Goal: Communication & Community: Answer question/provide support

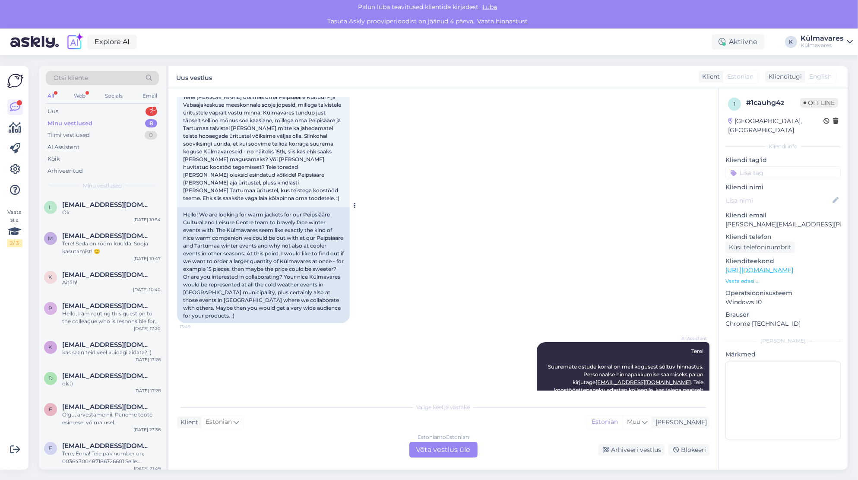
scroll to position [54, 0]
click at [76, 110] on div "Uus 2" at bounding box center [102, 111] width 113 height 12
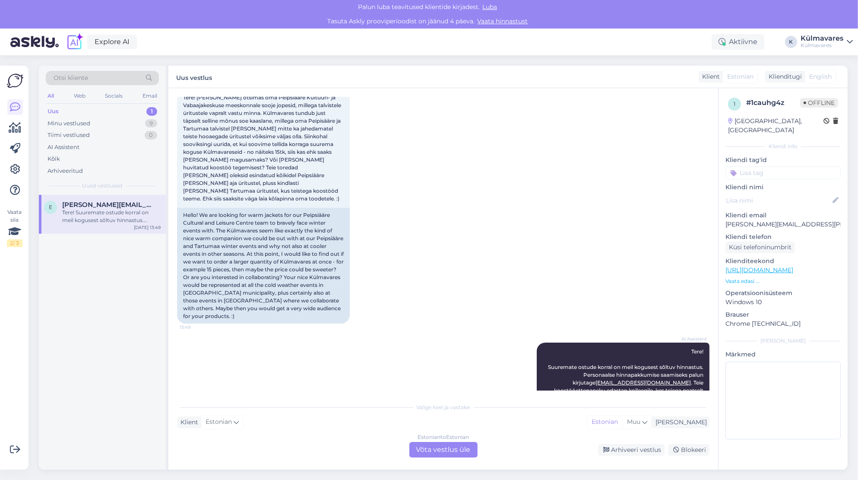
click at [83, 219] on div "Tere! Suuremate ostude korral on meil kogusest sõltuv hinnastus. Personaalse hi…" at bounding box center [111, 217] width 98 height 16
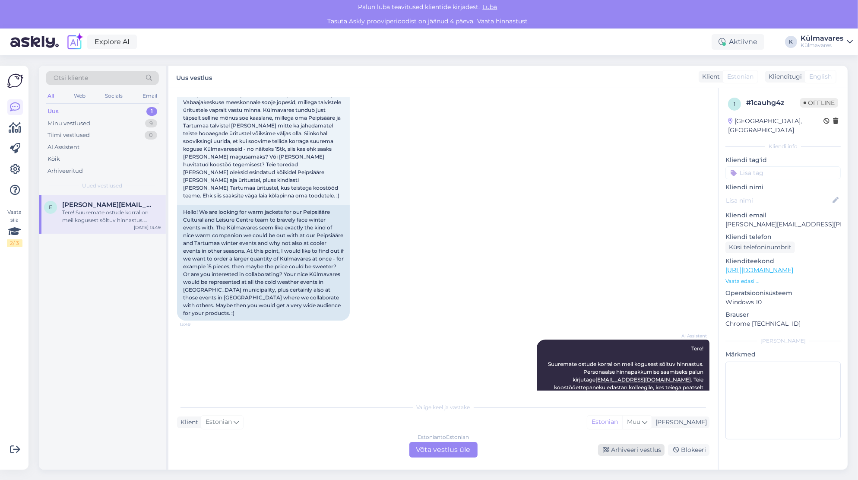
click at [643, 451] on div "Arhiveeri vestlus" at bounding box center [631, 450] width 67 height 12
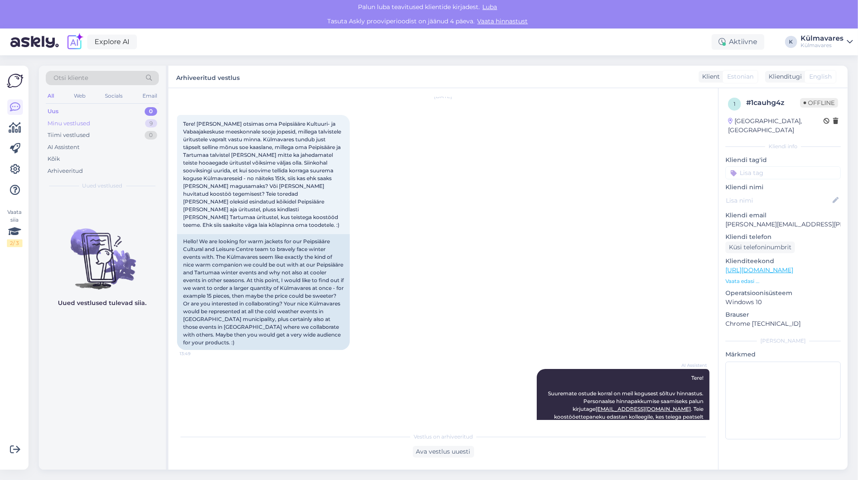
click at [68, 121] on div "Minu vestlused" at bounding box center [69, 123] width 43 height 9
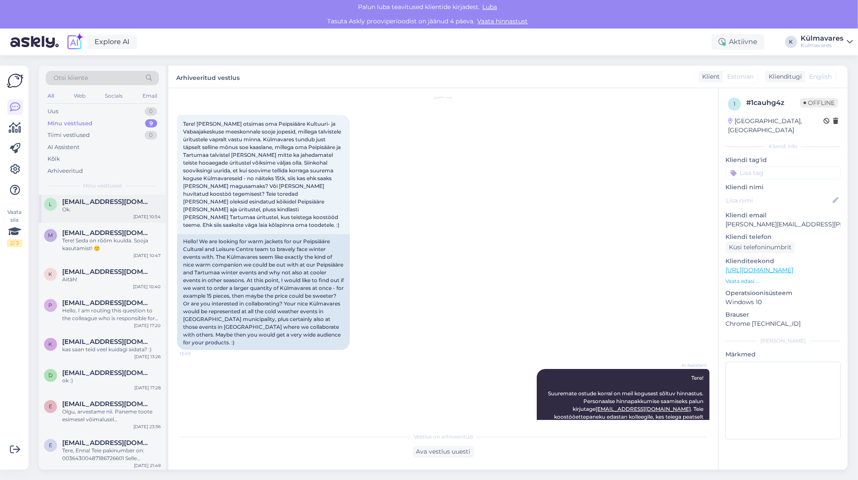
scroll to position [44, 0]
click at [98, 416] on div "Olgu, arvestame nii. Paneme toote esimesel võimalusel [PERSON_NAME]. Hetkese se…" at bounding box center [111, 414] width 98 height 16
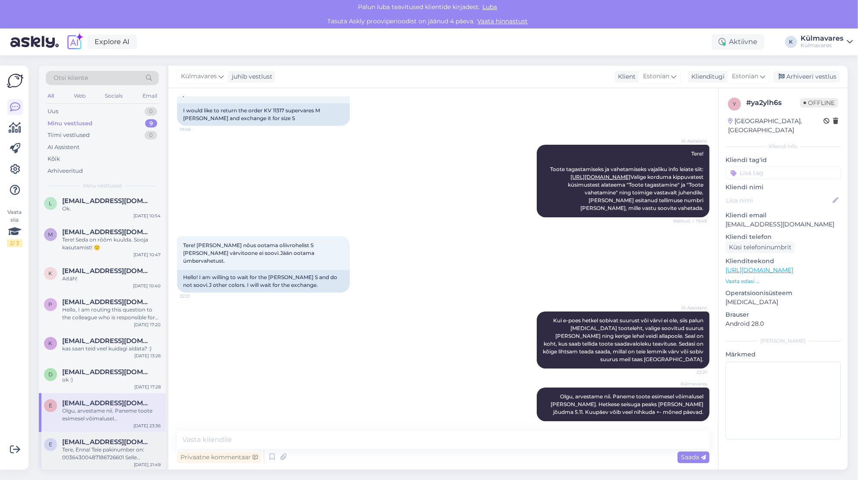
click at [100, 447] on div "Tere, Enna! Teie pakinumber on: 00364300487186726601 Selle pakinumbriga saate v…" at bounding box center [111, 454] width 98 height 16
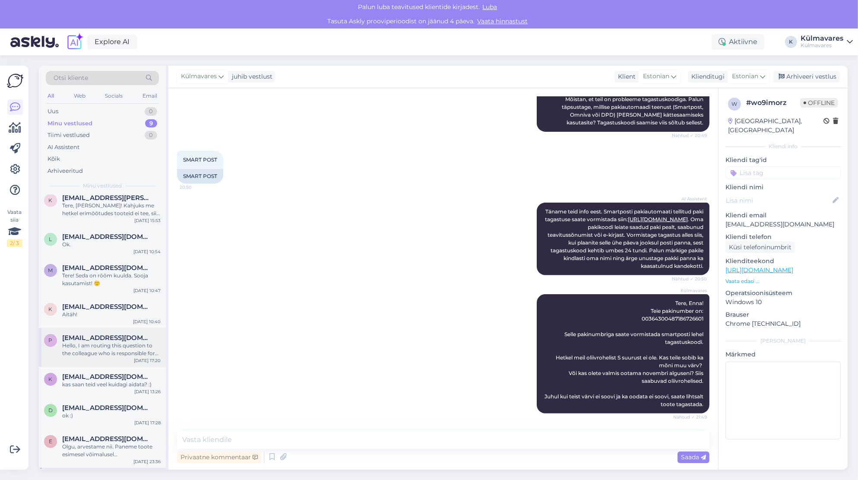
scroll to position [0, 0]
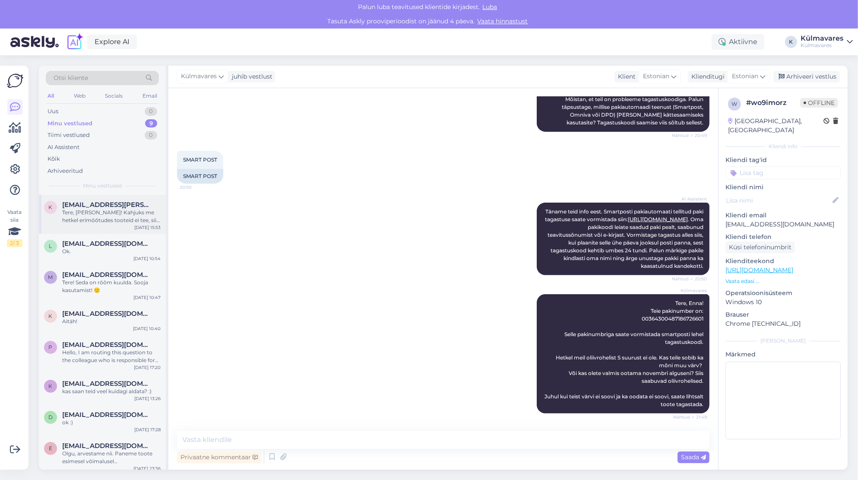
click at [79, 224] on div "k [EMAIL_ADDRESS][PERSON_NAME][DOMAIN_NAME] Tere, [PERSON_NAME]! Kahjuks me het…" at bounding box center [102, 214] width 127 height 39
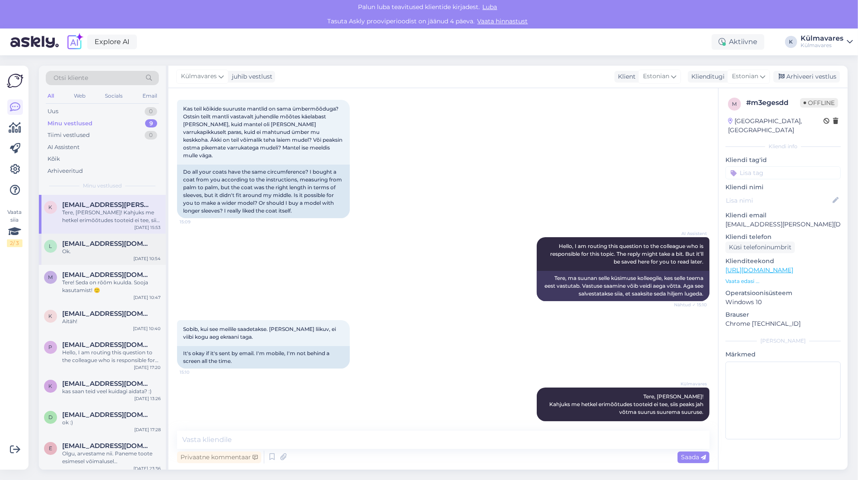
click at [113, 251] on div "Ok." at bounding box center [111, 252] width 98 height 8
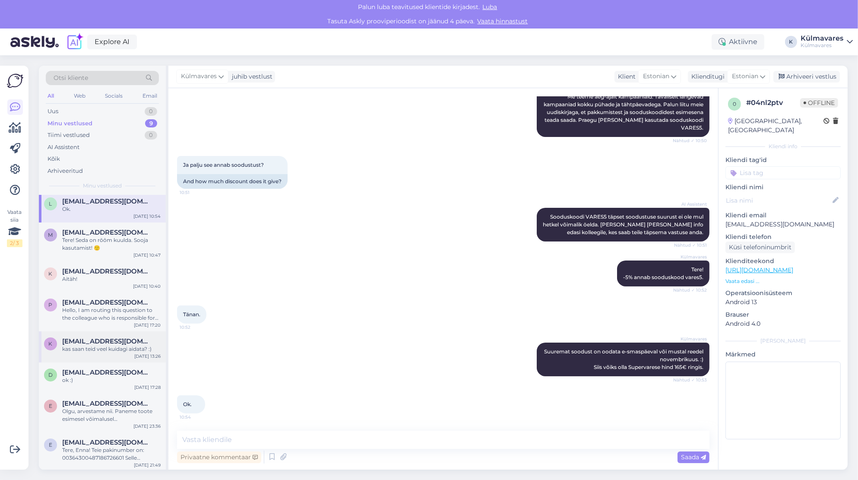
scroll to position [44, 0]
click at [88, 375] on div "ok :)" at bounding box center [111, 379] width 98 height 8
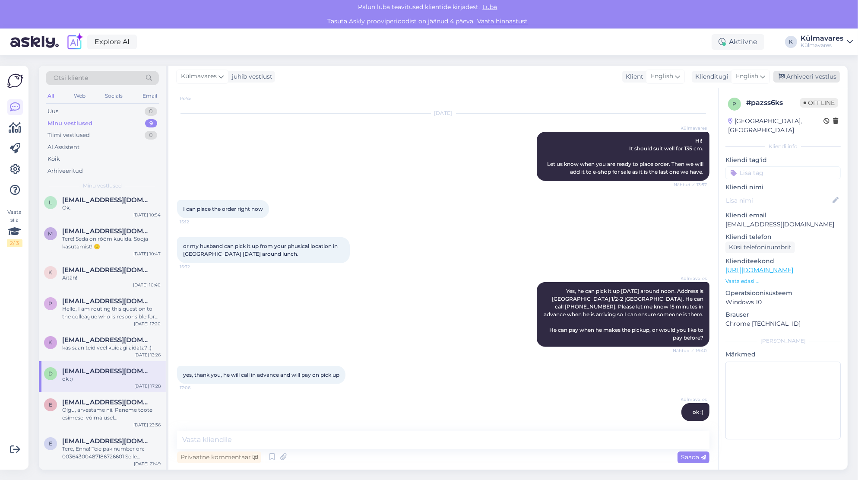
click at [817, 78] on div "Arhiveeri vestlus" at bounding box center [807, 77] width 67 height 12
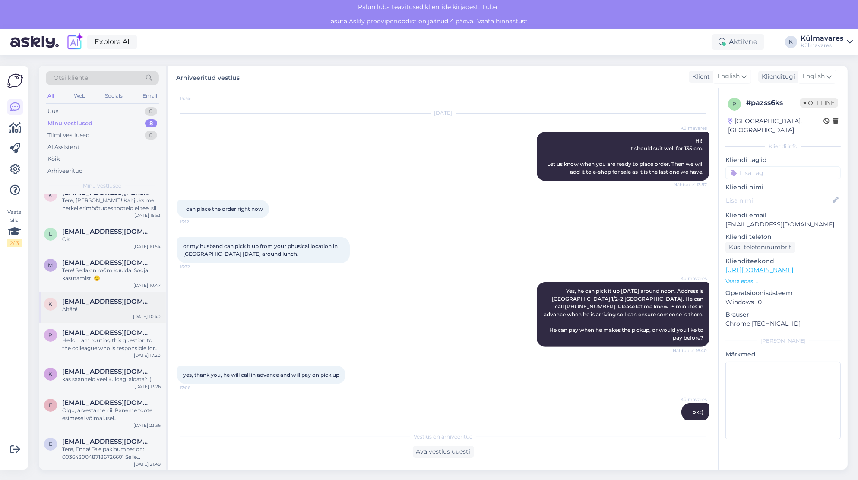
scroll to position [13, 0]
click at [74, 370] on span "[EMAIL_ADDRESS][DOMAIN_NAME]" at bounding box center [107, 371] width 90 height 8
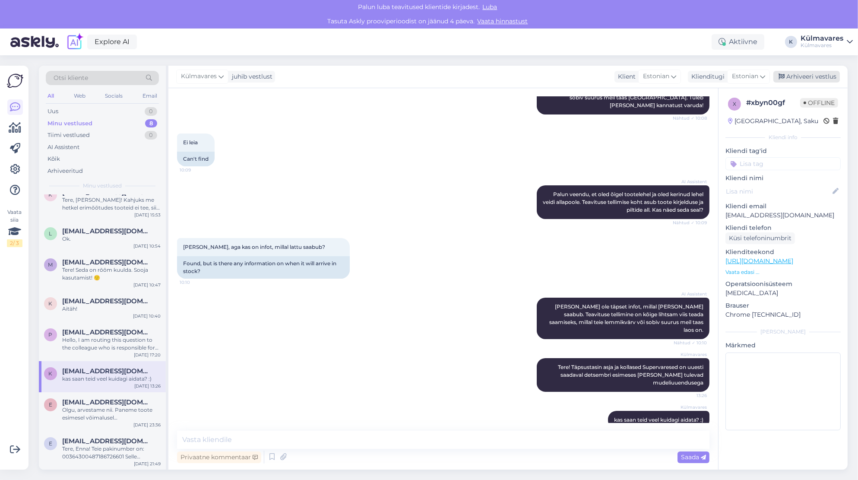
click at [803, 77] on div "Arhiveeri vestlus" at bounding box center [807, 77] width 67 height 12
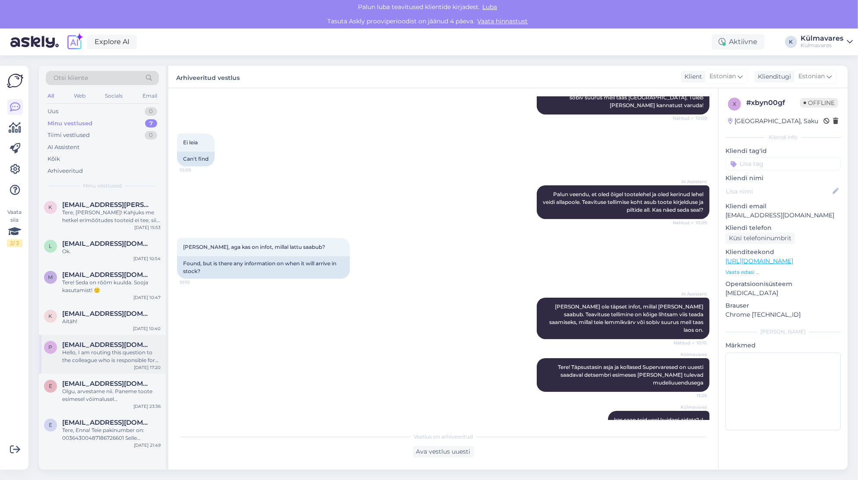
click at [102, 358] on div "Hello, I am routing this question to the colleague who is responsible for this …" at bounding box center [111, 357] width 98 height 16
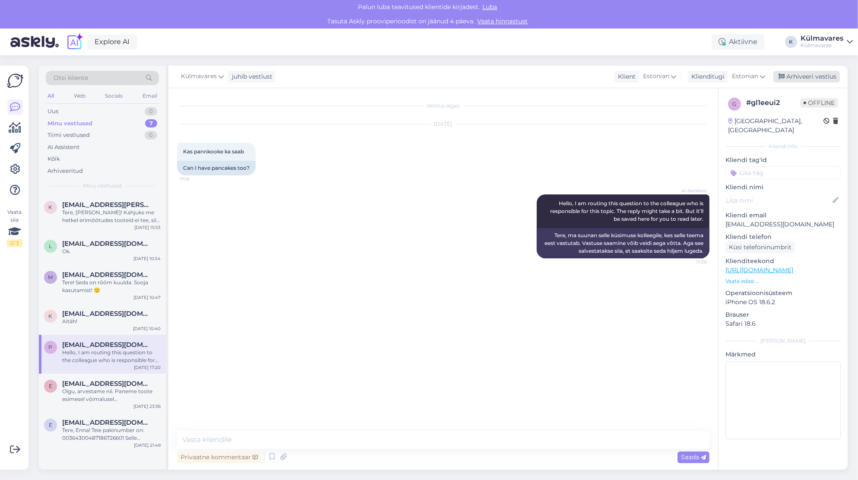
click at [803, 81] on div "Arhiveeri vestlus" at bounding box center [807, 77] width 67 height 12
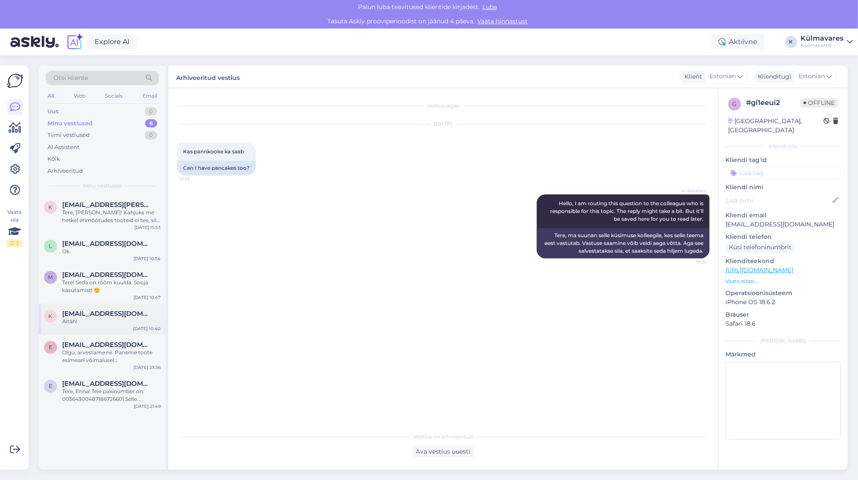
click at [87, 324] on div "Aitäh!" at bounding box center [111, 321] width 98 height 8
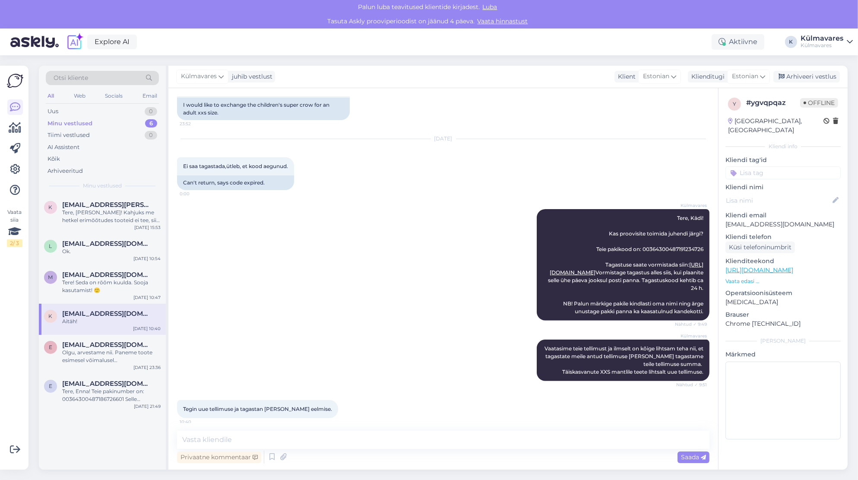
scroll to position [457, 0]
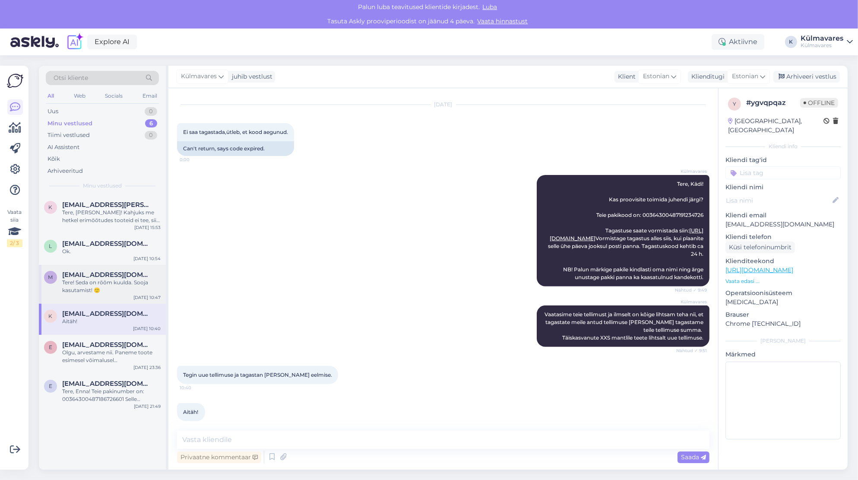
click at [83, 286] on div "Tere! Seda on rõõm kuulda. Sooja kasutamist! 🙂" at bounding box center [111, 287] width 98 height 16
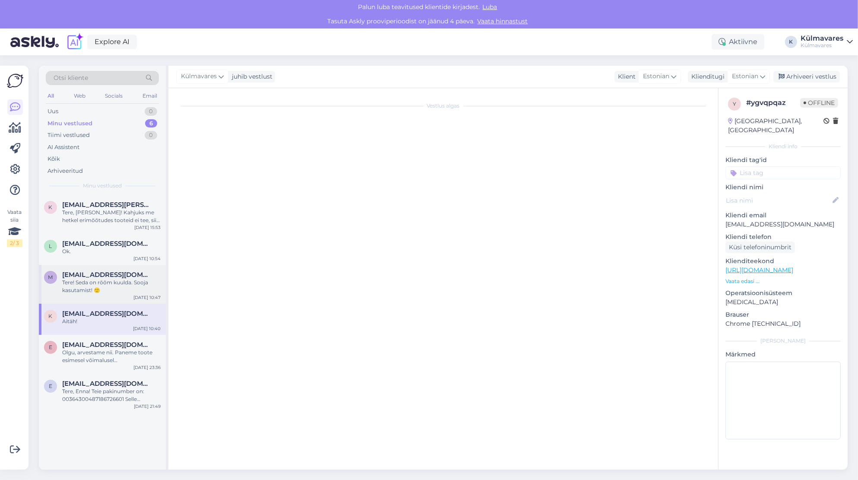
scroll to position [119, 0]
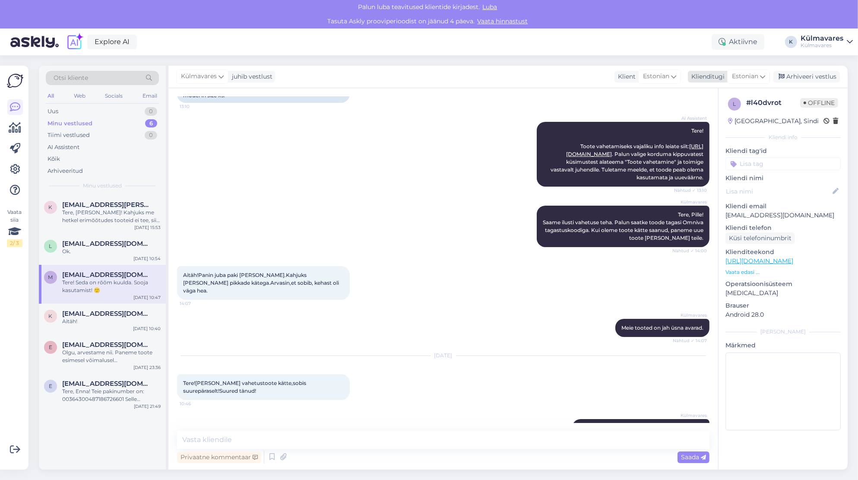
click at [813, 79] on div "Arhiveeri vestlus" at bounding box center [807, 77] width 67 height 12
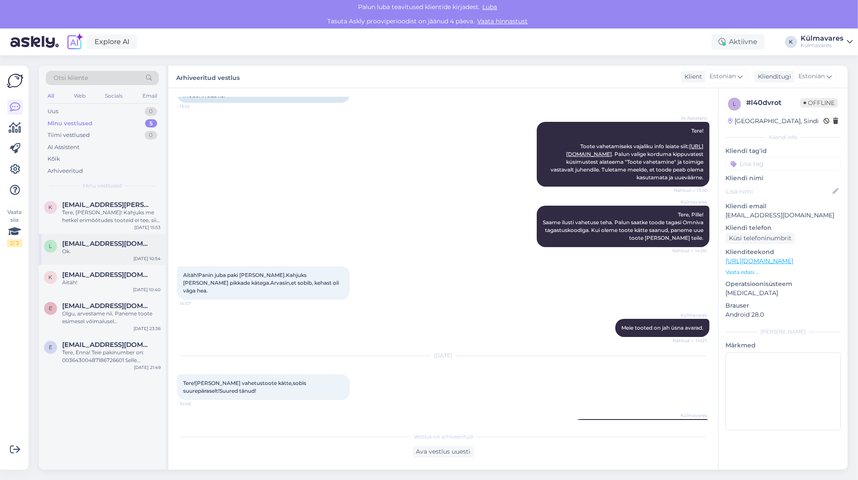
click at [81, 246] on span "[EMAIL_ADDRESS][DOMAIN_NAME]" at bounding box center [107, 244] width 90 height 8
